Goal: Task Accomplishment & Management: Complete application form

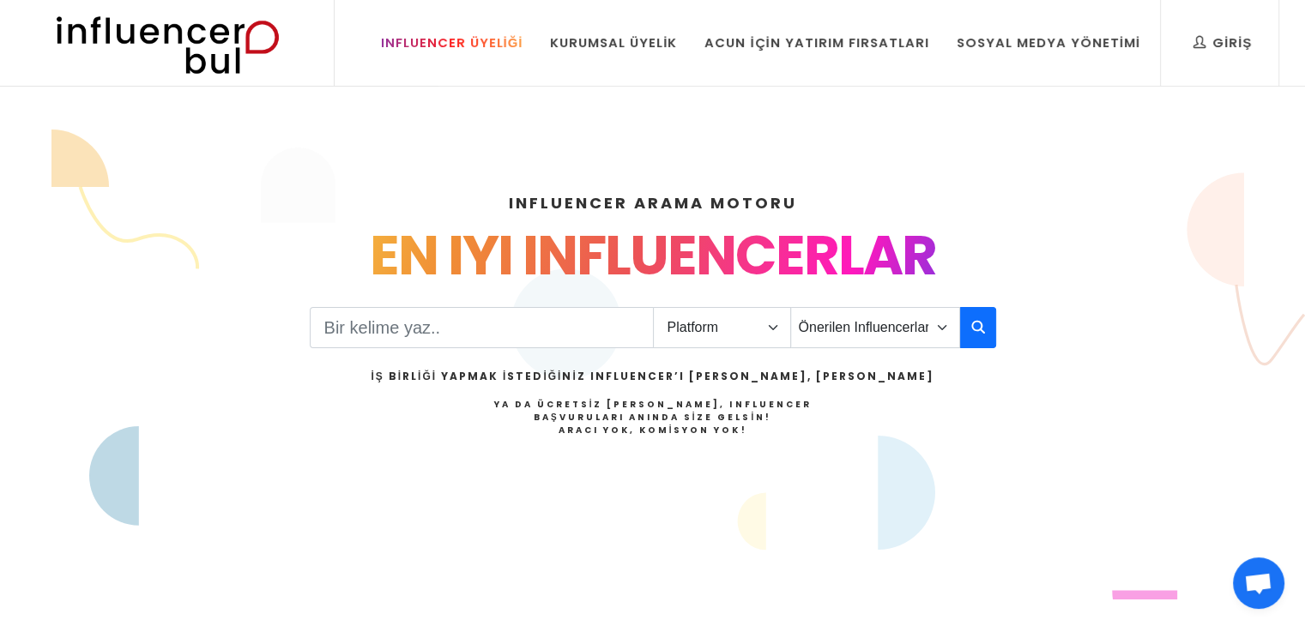
click at [475, 35] on div "Influencer Üyeliği" at bounding box center [452, 42] width 142 height 19
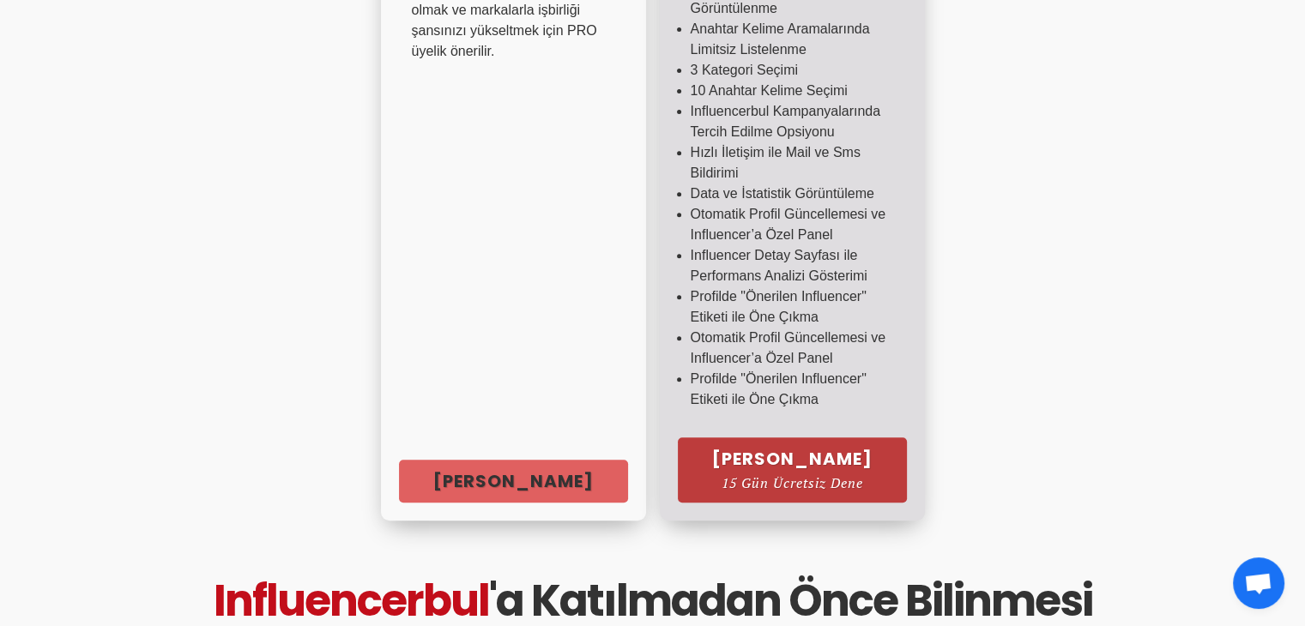
scroll to position [686, 0]
click at [814, 487] on span "15 Gün Ücretsiz Dene" at bounding box center [792, 482] width 160 height 14
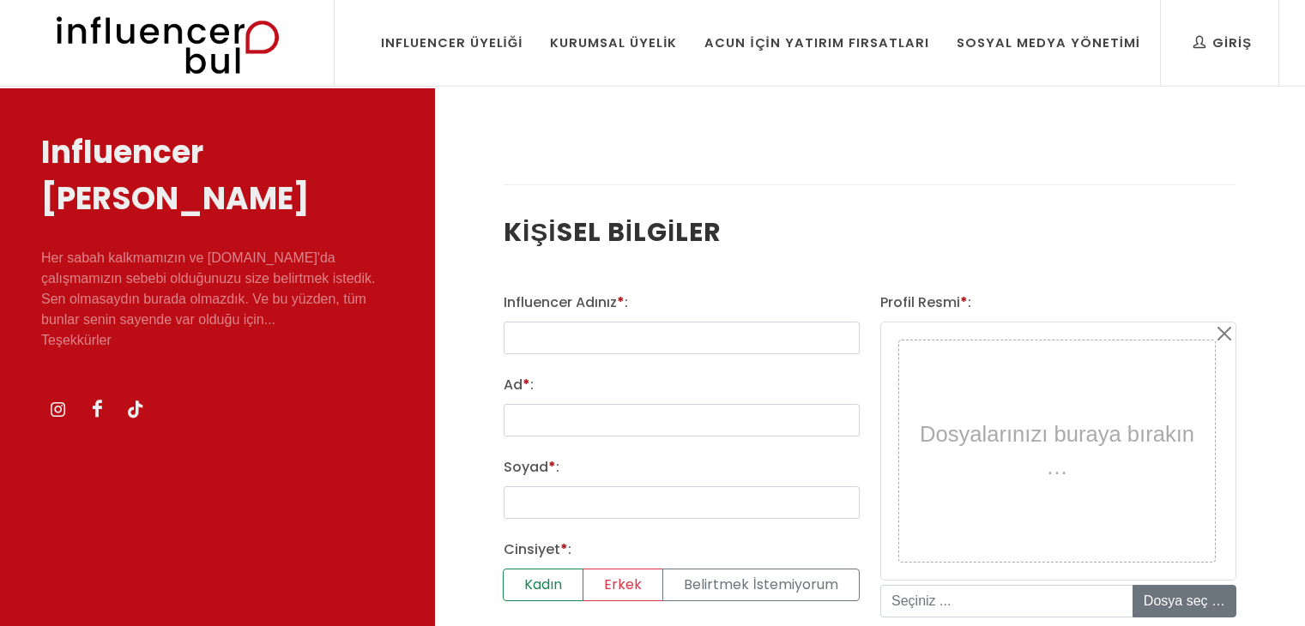
select select
click at [594, 352] on input "text" at bounding box center [681, 338] width 356 height 33
type input "TUĞBA KOÇAK"
click at [571, 425] on input "Ad * :" at bounding box center [681, 420] width 356 height 33
type input "tuğba"
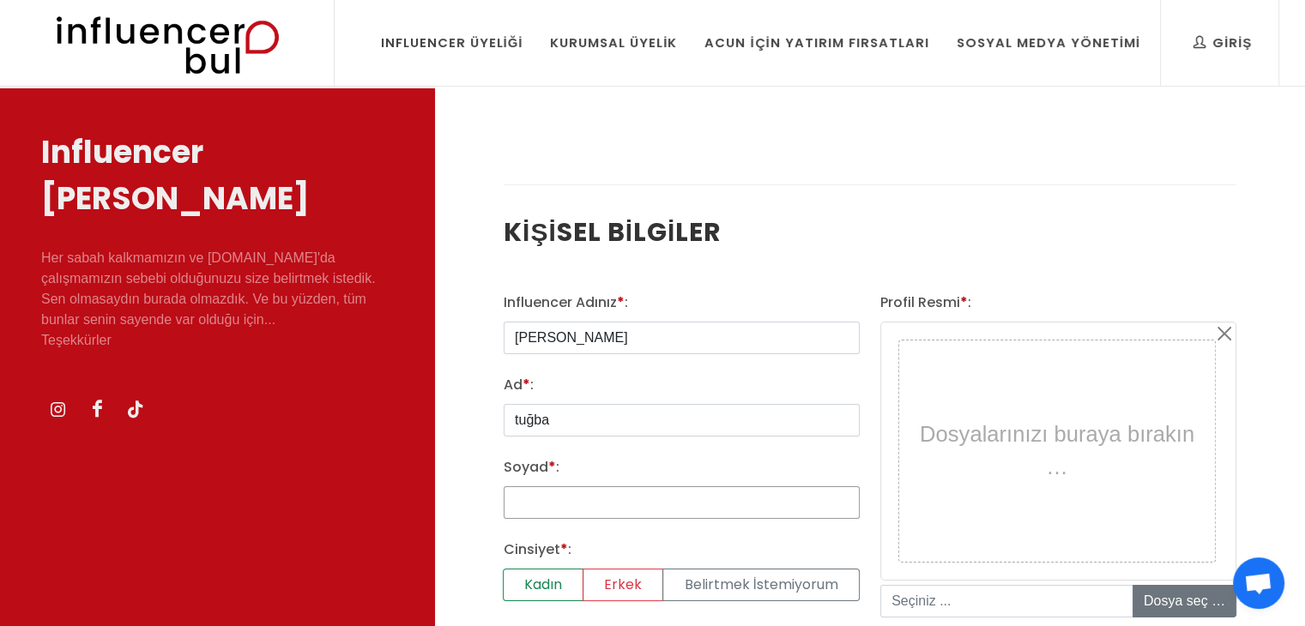
click at [561, 501] on input "Soyad * :" at bounding box center [681, 502] width 356 height 33
type input "koçak"
click at [580, 425] on input "tuğba" at bounding box center [681, 420] width 356 height 33
type input "tuğba"
click at [563, 494] on input "koçak" at bounding box center [681, 502] width 356 height 33
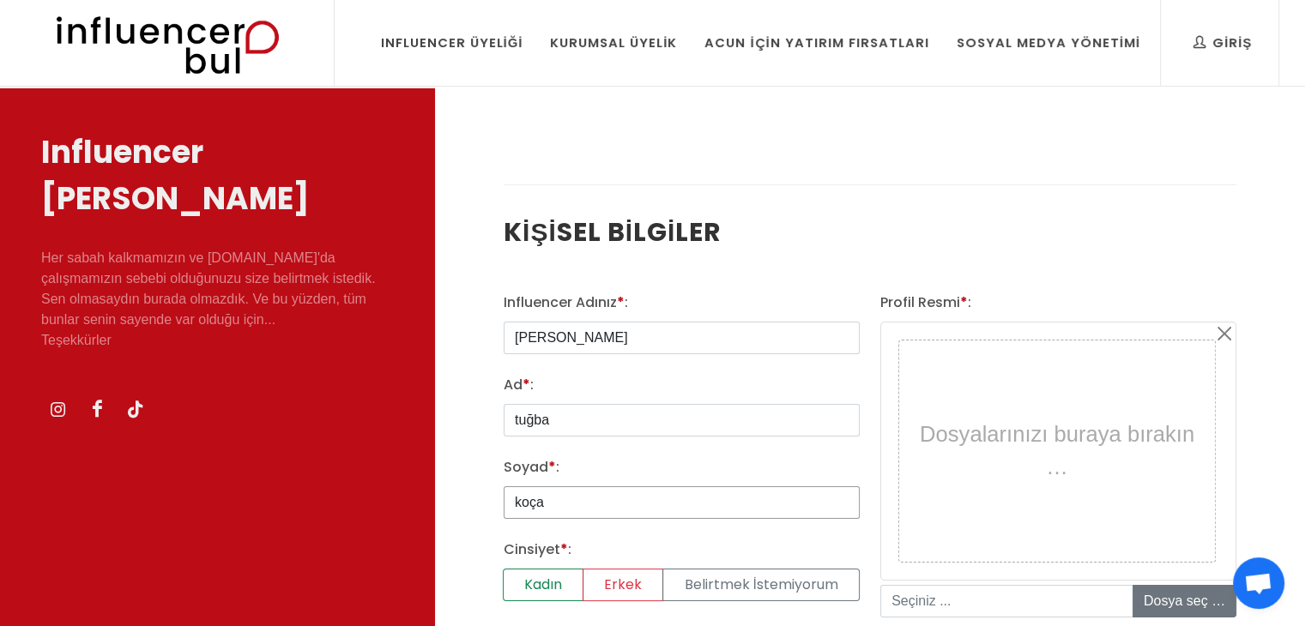
type input "koçak"
click at [540, 574] on label "Kadın" at bounding box center [543, 585] width 81 height 33
click at [515, 574] on input "Kadın" at bounding box center [508, 574] width 11 height 11
radio input "true"
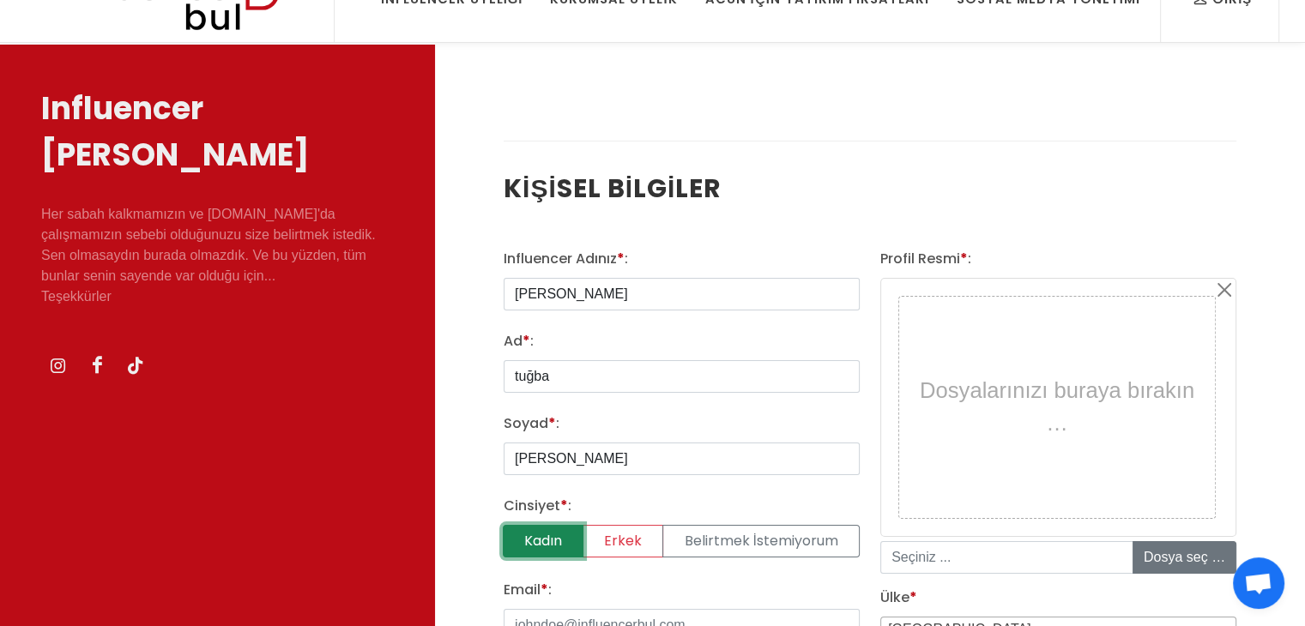
scroll to position [172, 0]
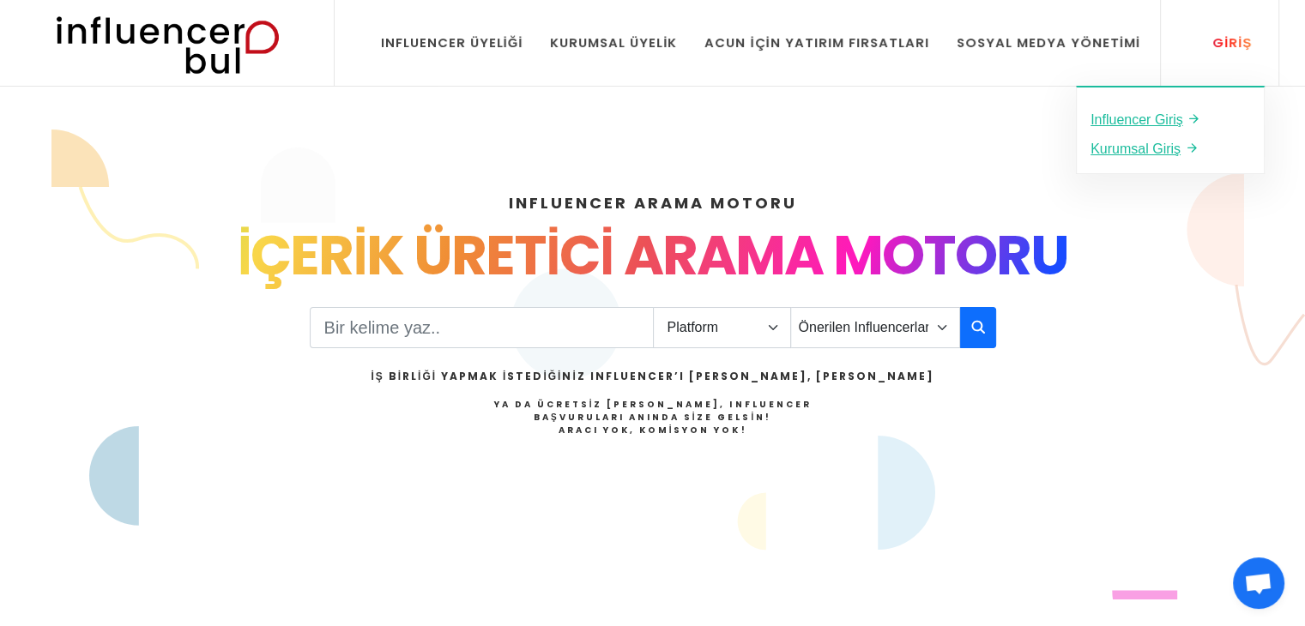
click at [1214, 49] on div "Giriş" at bounding box center [1222, 42] width 58 height 19
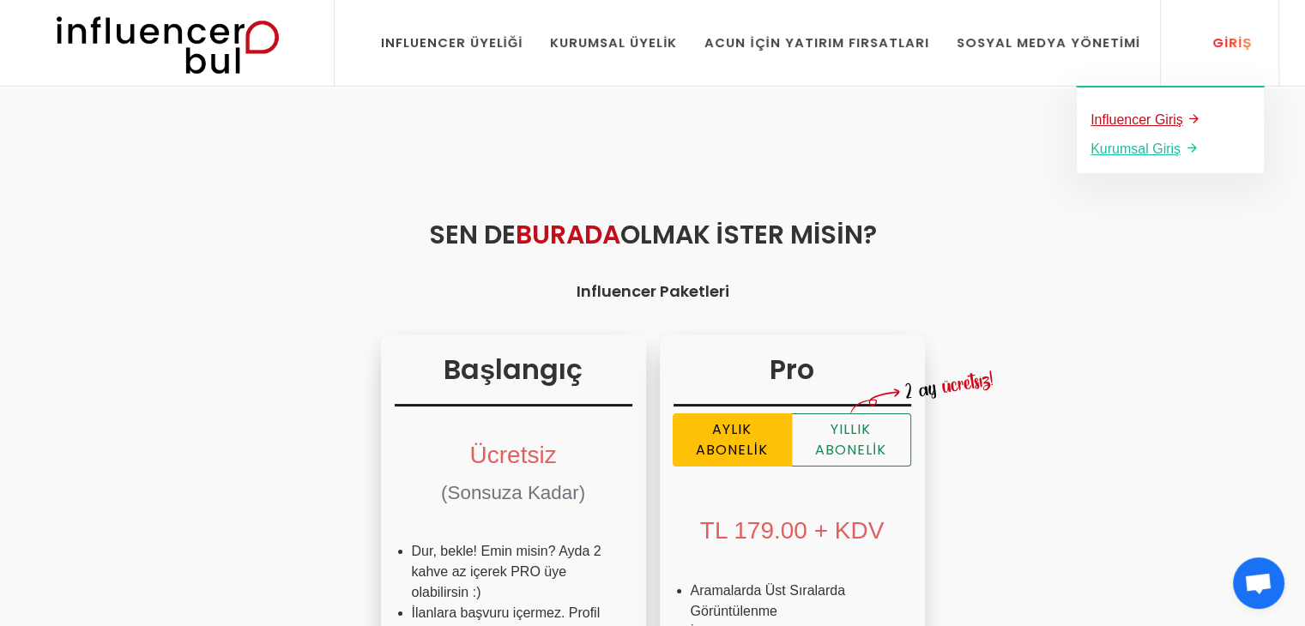
click at [1141, 121] on u "Influencer Giriş" at bounding box center [1136, 119] width 93 height 15
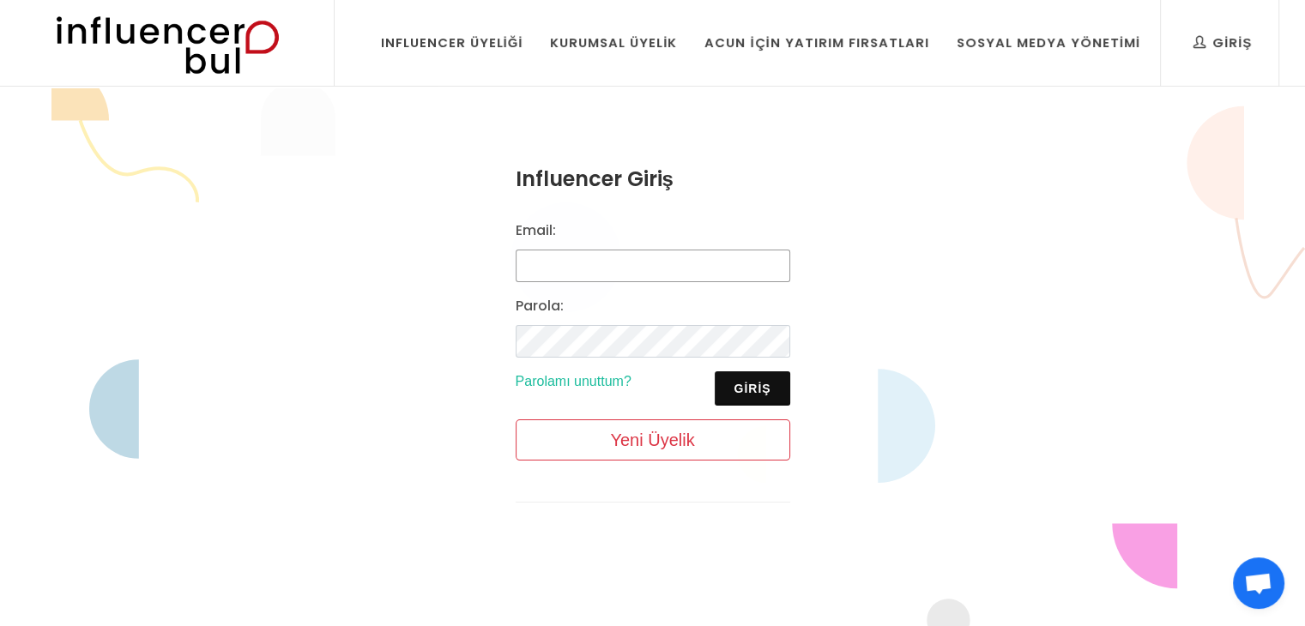
click at [604, 259] on input "Email:" at bounding box center [652, 266] width 274 height 33
type input "[EMAIL_ADDRESS][DOMAIN_NAME]"
click at [763, 379] on button "Giriş" at bounding box center [751, 388] width 75 height 34
drag, startPoint x: 763, startPoint y: 379, endPoint x: 765, endPoint y: 388, distance: 8.7
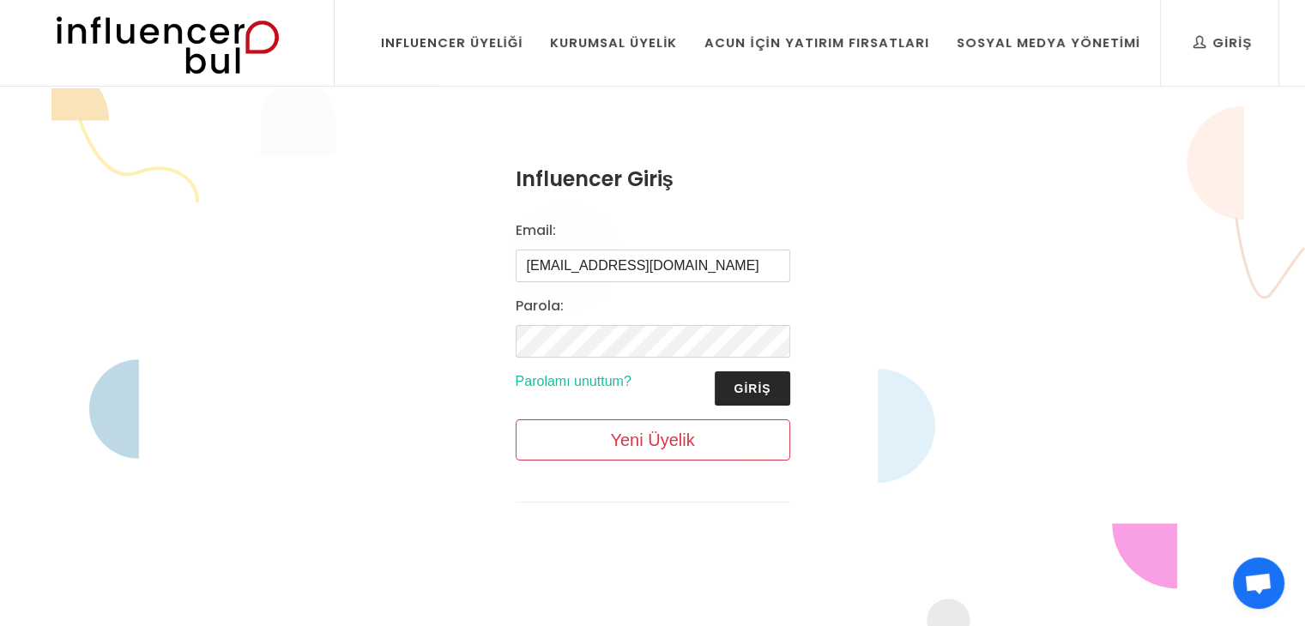
click at [765, 388] on button "Giriş" at bounding box center [751, 388] width 75 height 34
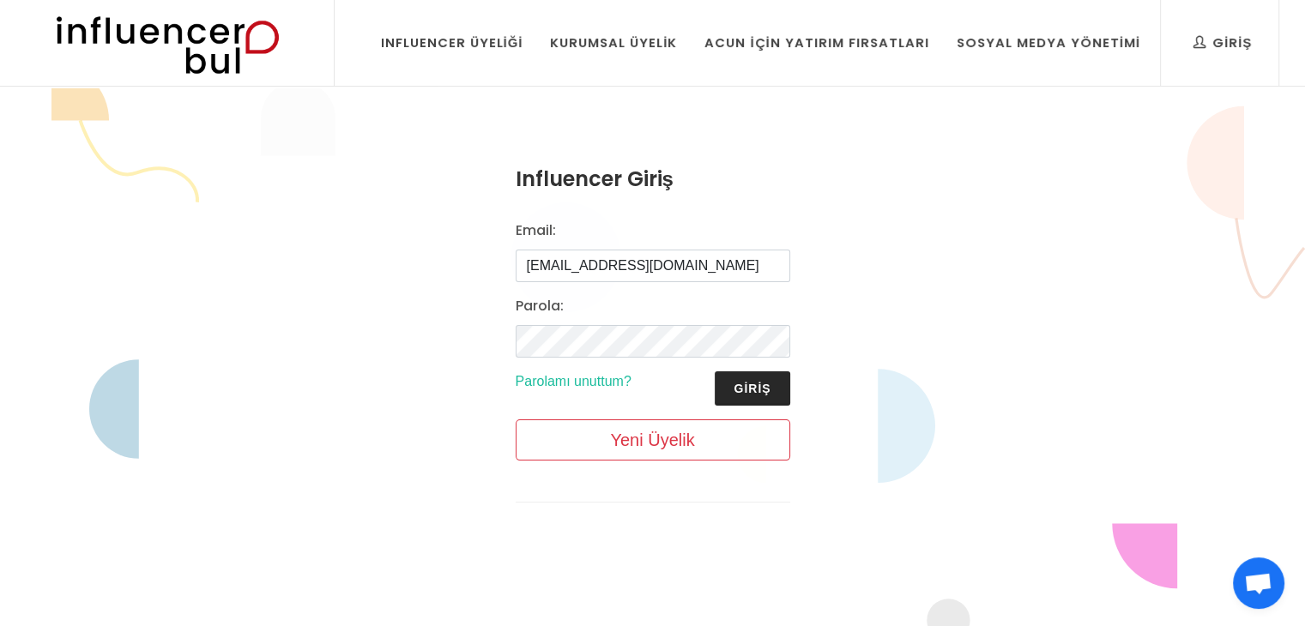
click at [765, 388] on button "Giriş" at bounding box center [751, 388] width 75 height 34
